Goal: Information Seeking & Learning: Understand process/instructions

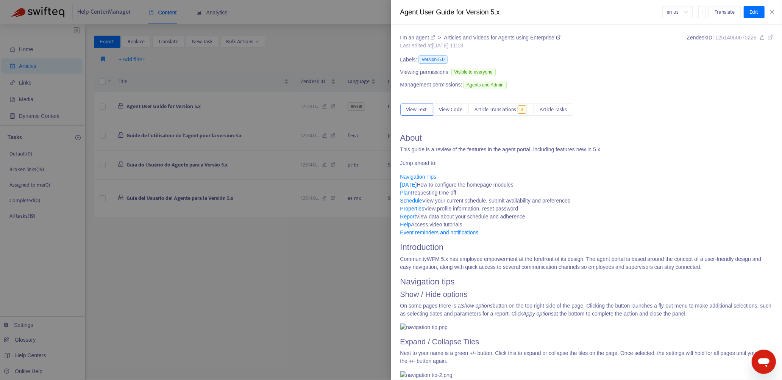
scroll to position [8802, 0]
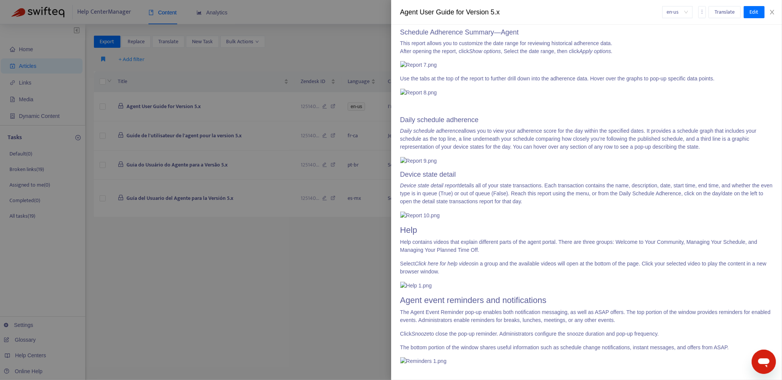
drag, startPoint x: 475, startPoint y: 152, endPoint x: 503, endPoint y: 153, distance: 28.8
copy p "Help | About"
drag, startPoint x: 402, startPoint y: 104, endPoint x: 563, endPoint y: 216, distance: 196.3
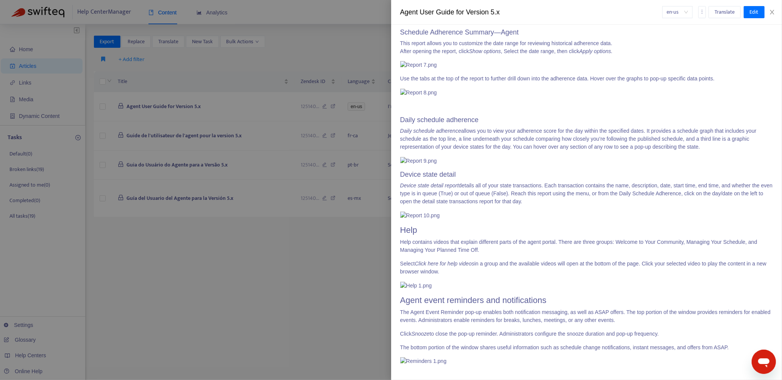
drag, startPoint x: 400, startPoint y: 104, endPoint x: 557, endPoint y: 327, distance: 272.4
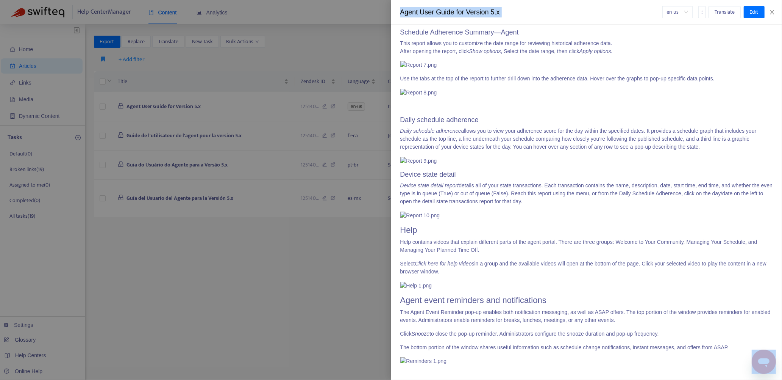
scroll to position [10252, 0]
copy span "Loremips Dolorsita Consecte adipiscin elitse doe te inci utl etdolor mag aliqua…"
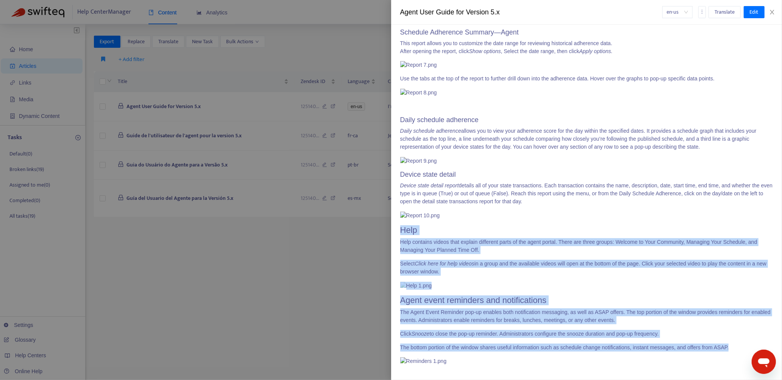
scroll to position [10490, 0]
drag, startPoint x: 402, startPoint y: 41, endPoint x: 752, endPoint y: 197, distance: 383.4
copy span "Help Help contains videos that explain different parts of the agent portal. The…"
click at [510, 308] on p "The Agent Event Reminder pop-up enables both notification messaging, as well as…" at bounding box center [586, 316] width 373 height 16
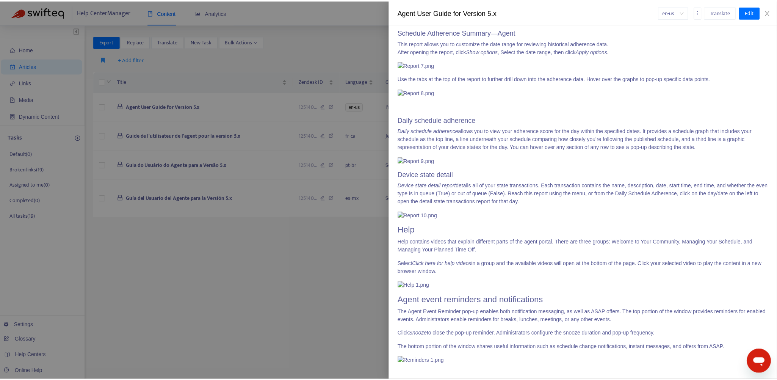
scroll to position [7308, 0]
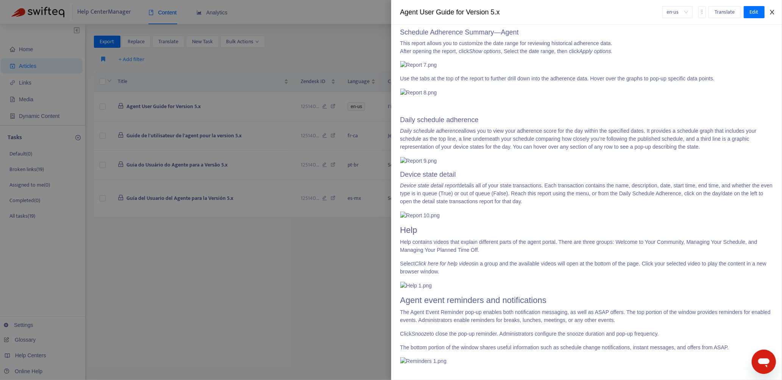
click at [771, 11] on icon "close" at bounding box center [772, 12] width 4 height 5
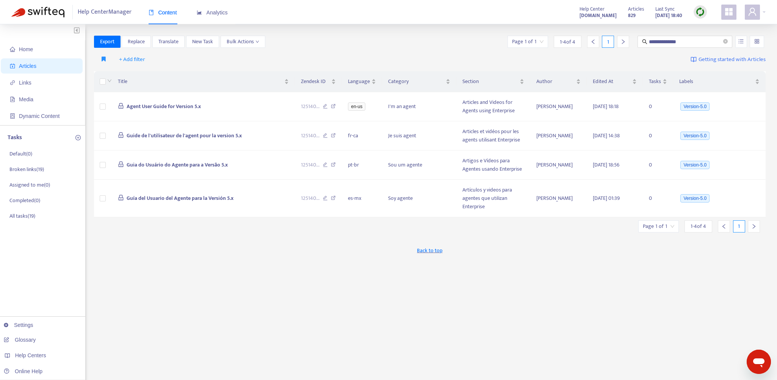
click at [699, 9] on img at bounding box center [699, 11] width 9 height 9
click at [710, 27] on link "Quick Sync" at bounding box center [715, 27] width 32 height 9
